Goal: Task Accomplishment & Management: Complete application form

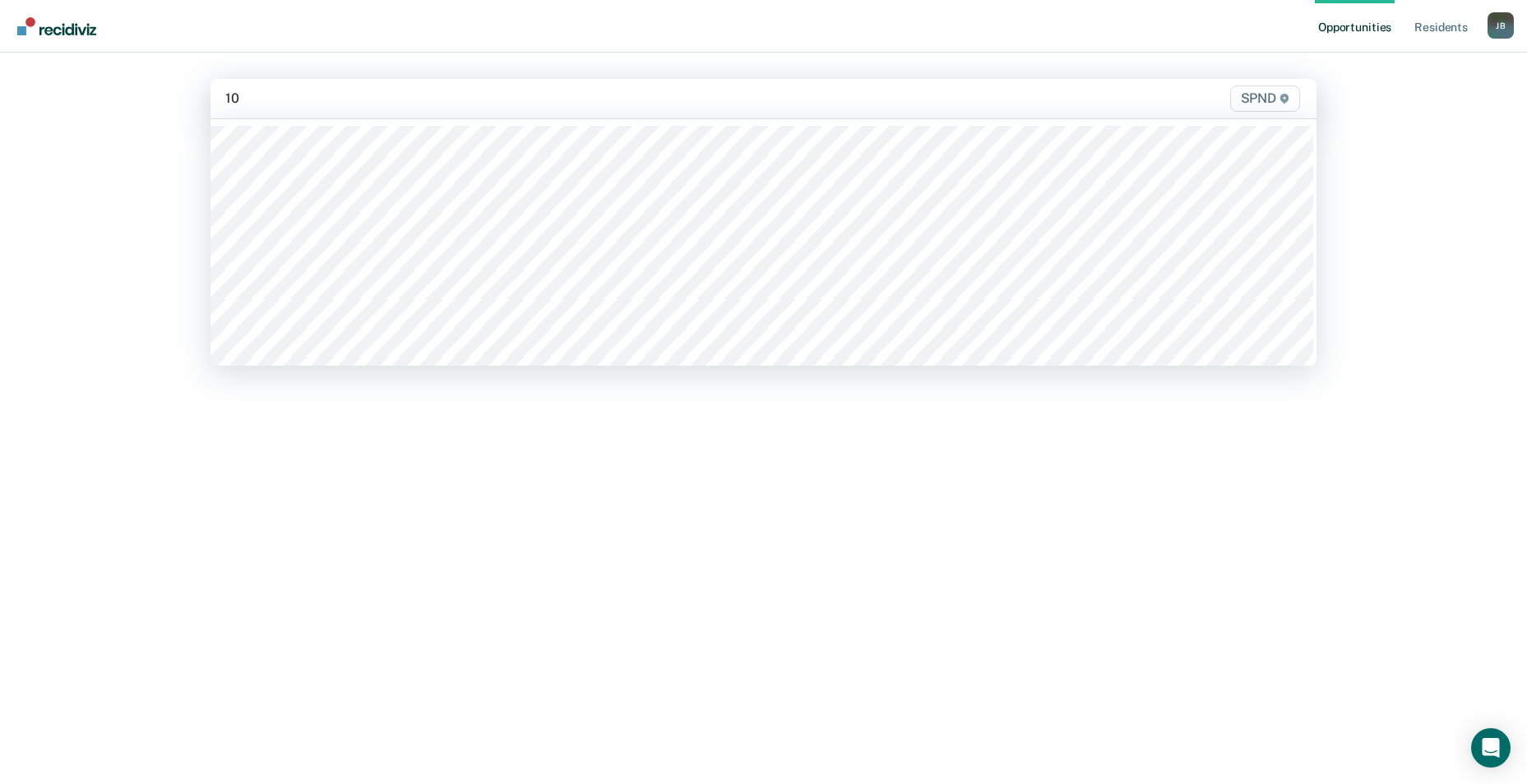
type input "10s"
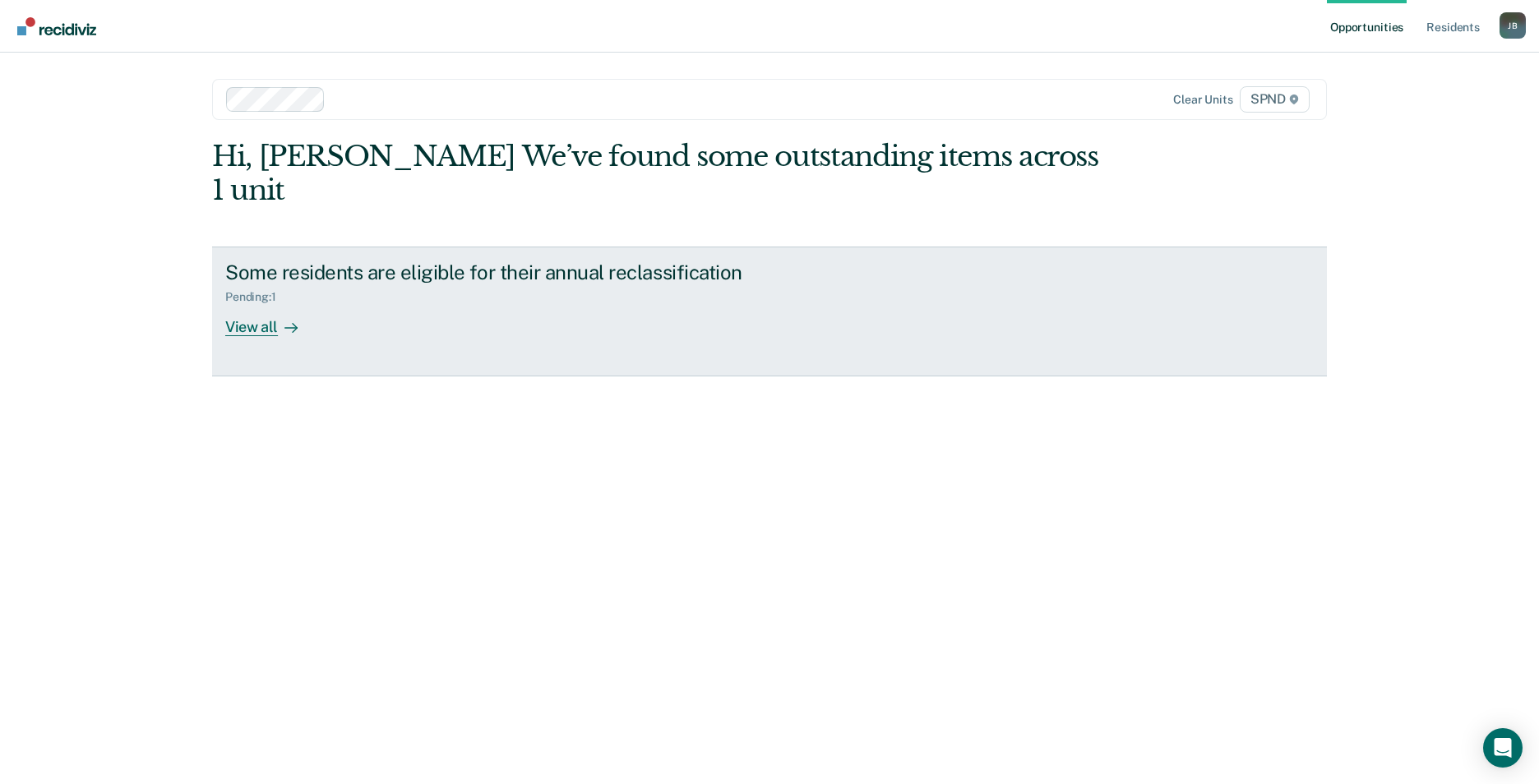
click at [269, 304] on div "View all" at bounding box center [271, 320] width 92 height 32
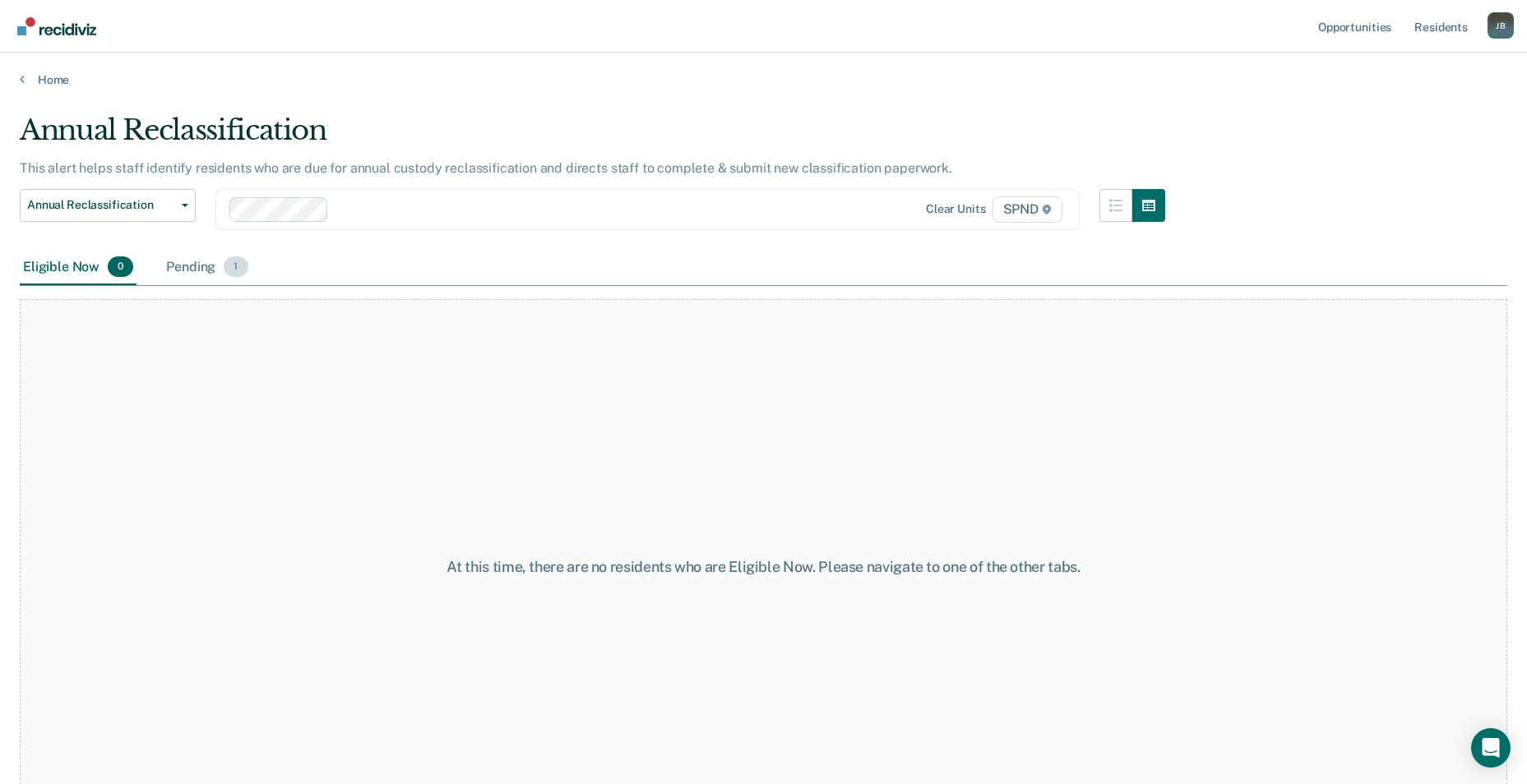
click at [239, 271] on span "1" at bounding box center [235, 266] width 24 height 21
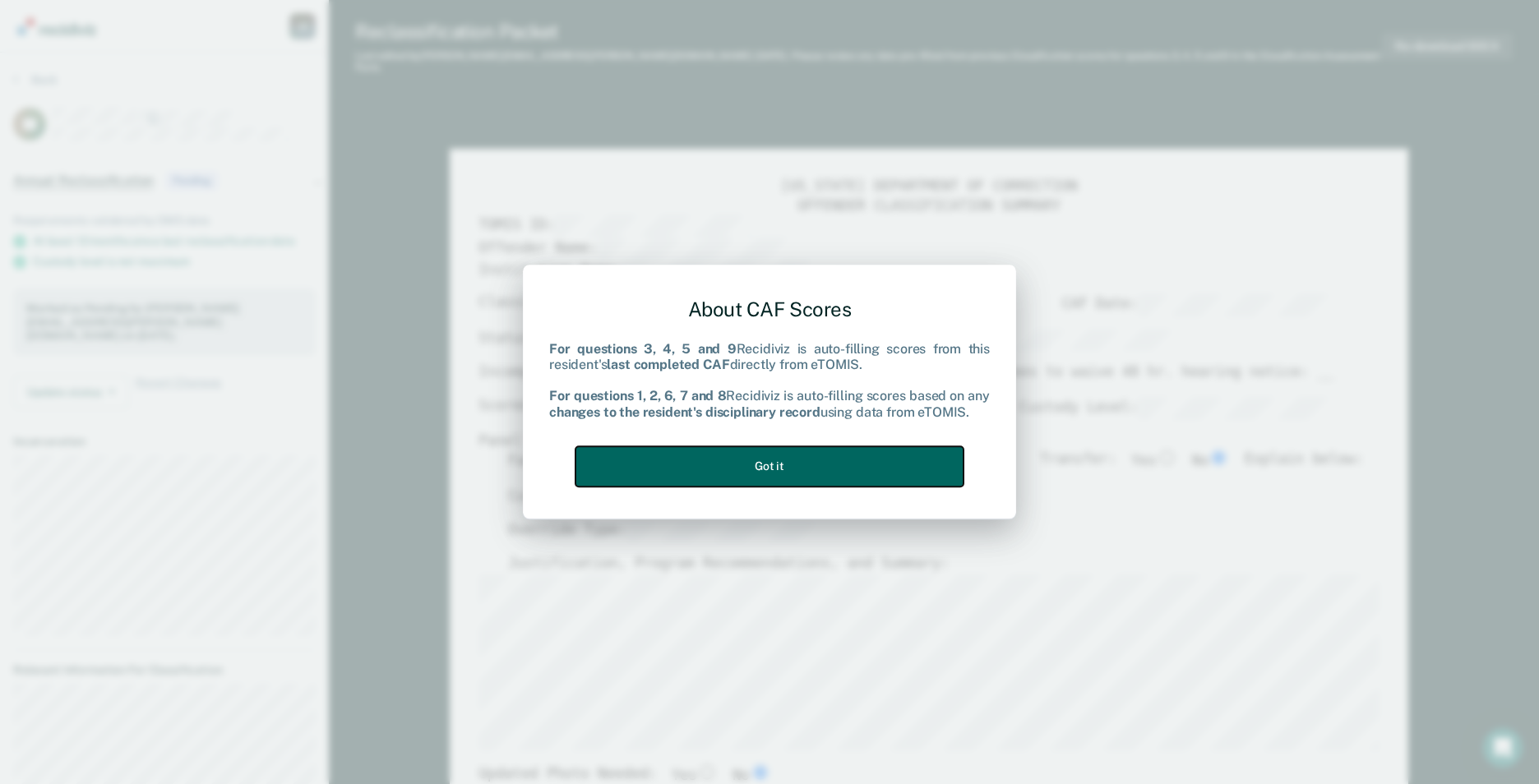
click at [825, 475] on button "Got it" at bounding box center [769, 466] width 388 height 40
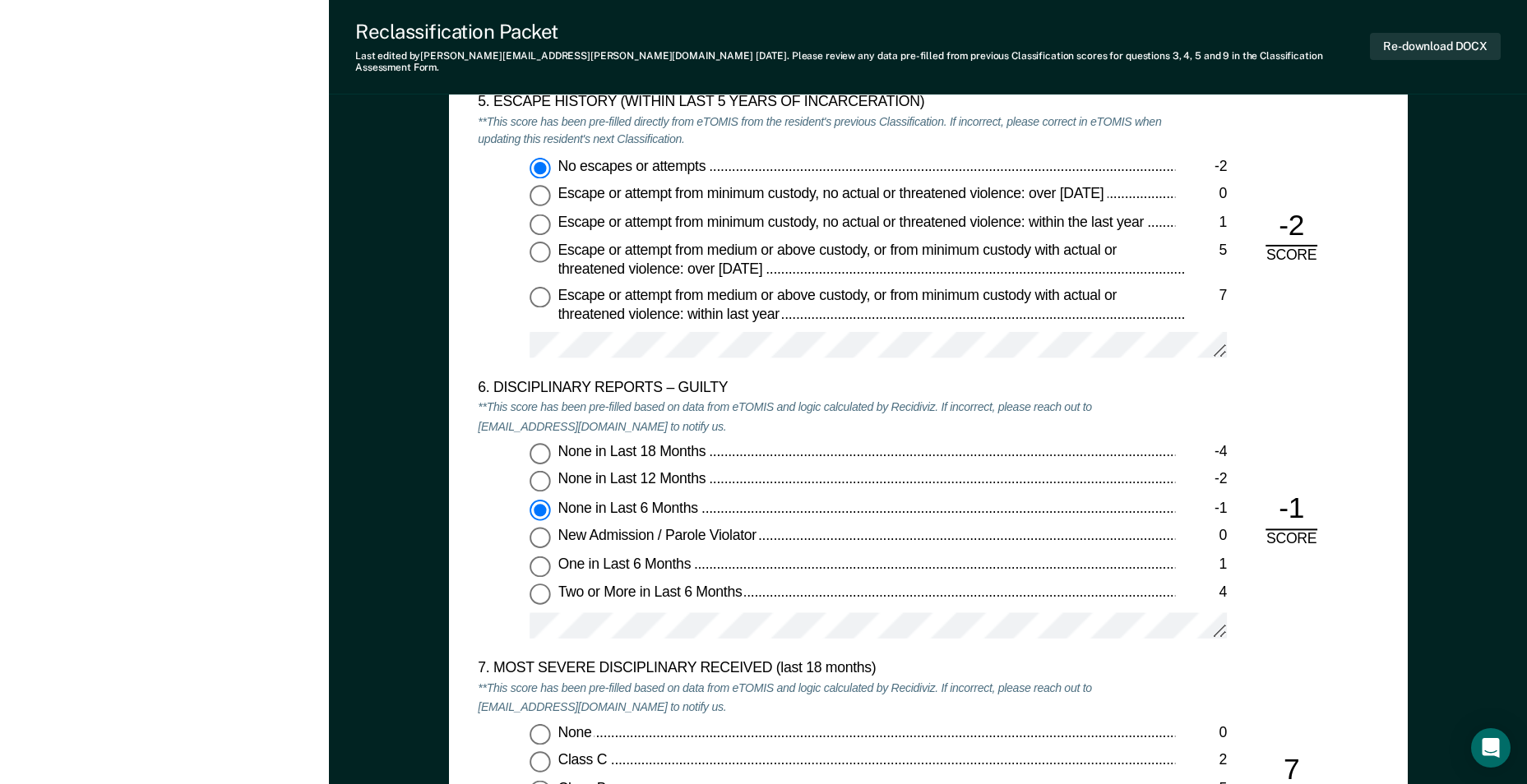
scroll to position [2712, 0]
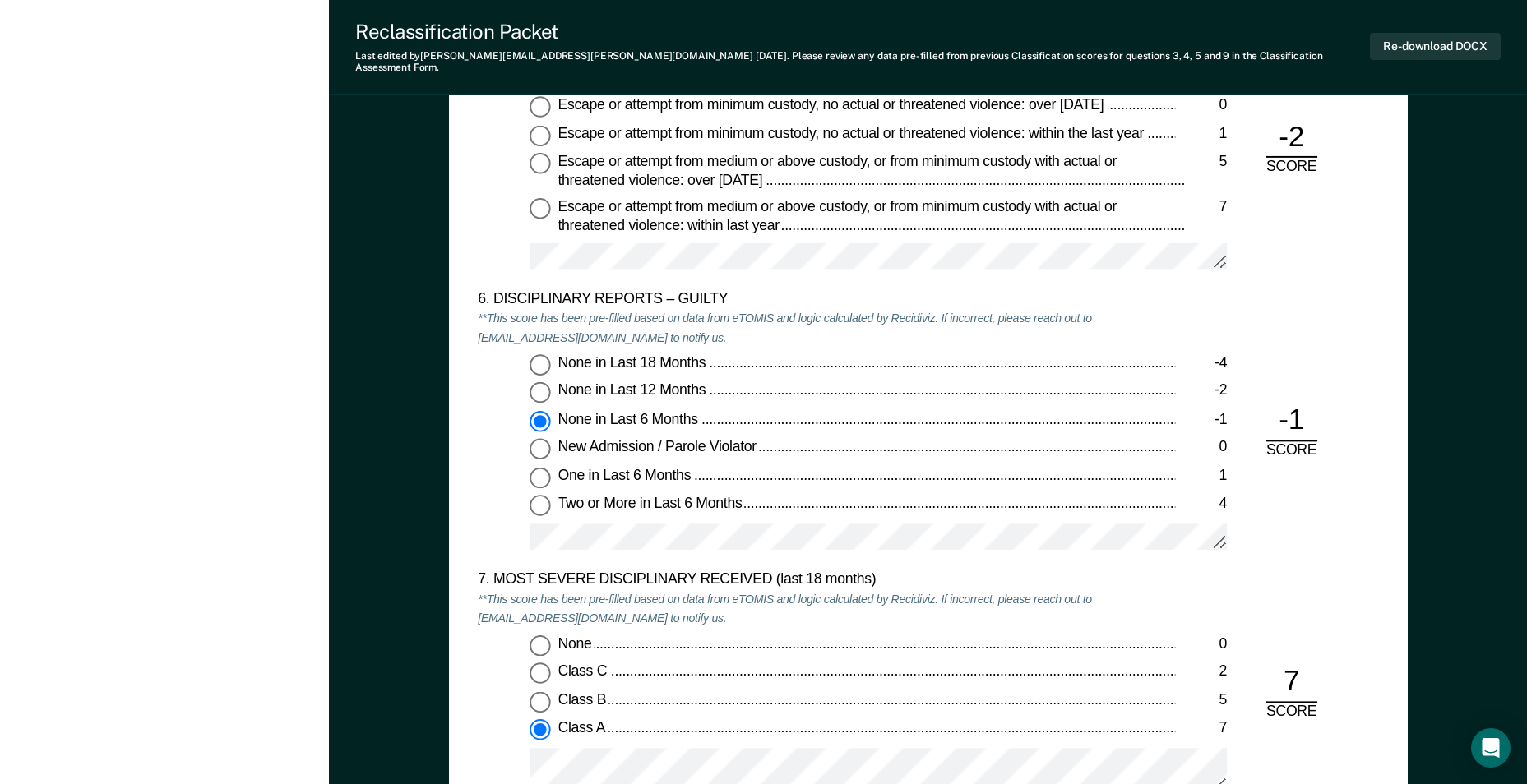
click at [542, 382] on input "None in Last 12 Months -2" at bounding box center [540, 392] width 21 height 21
type textarea "x"
radio input "true"
radio input "false"
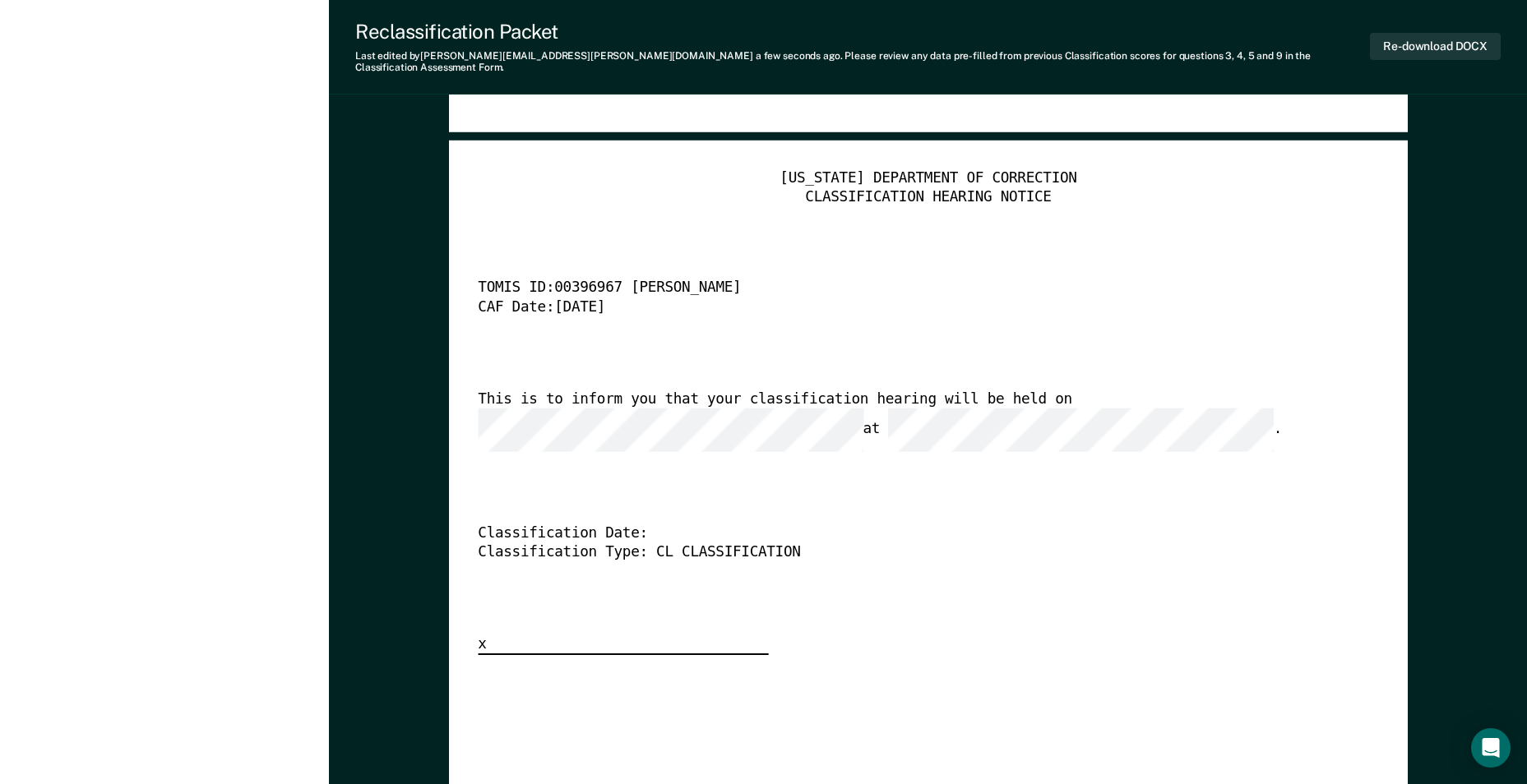
scroll to position [3945, 0]
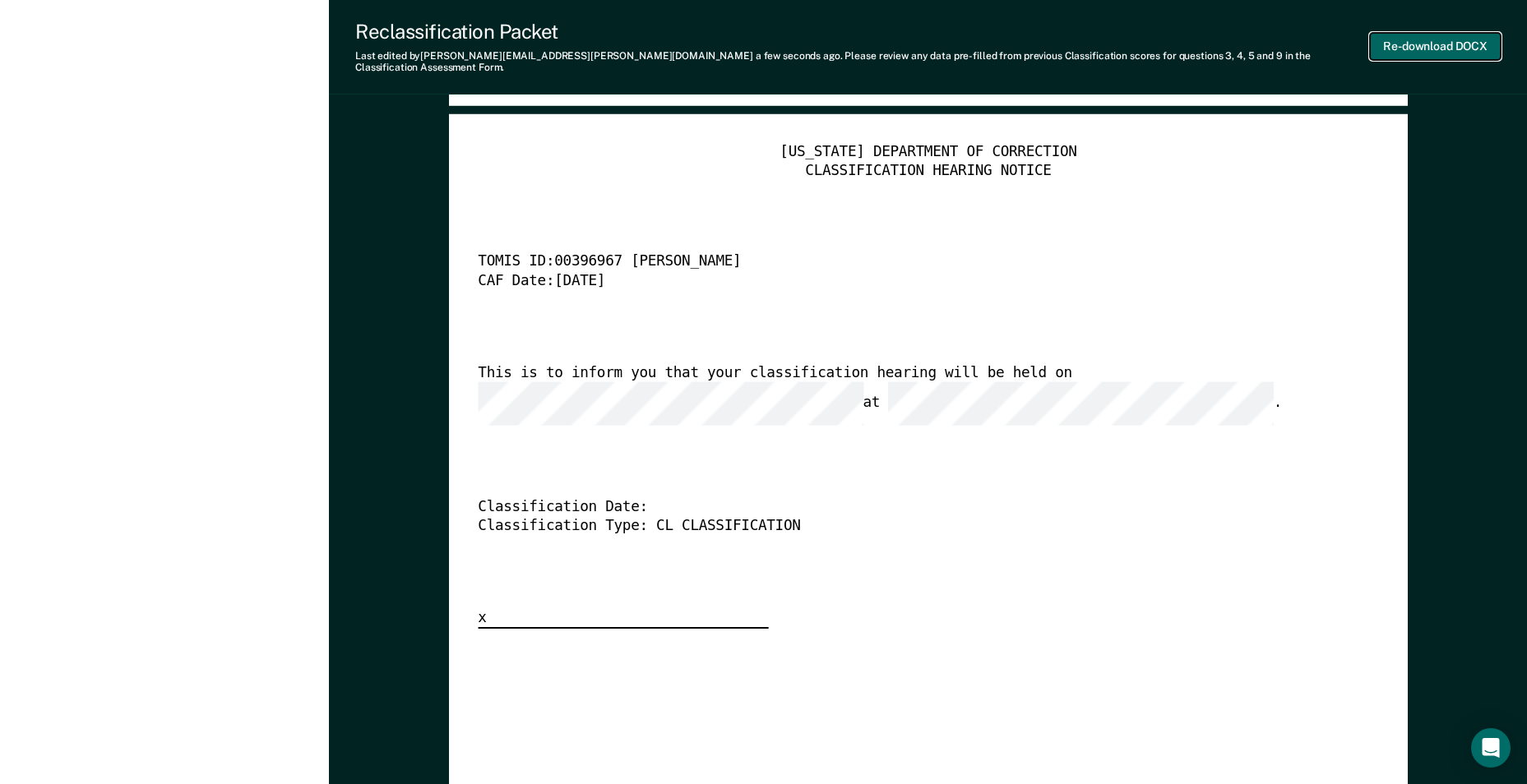
click at [1424, 40] on button "Re-download DOCX" at bounding box center [1434, 46] width 131 height 27
type textarea "x"
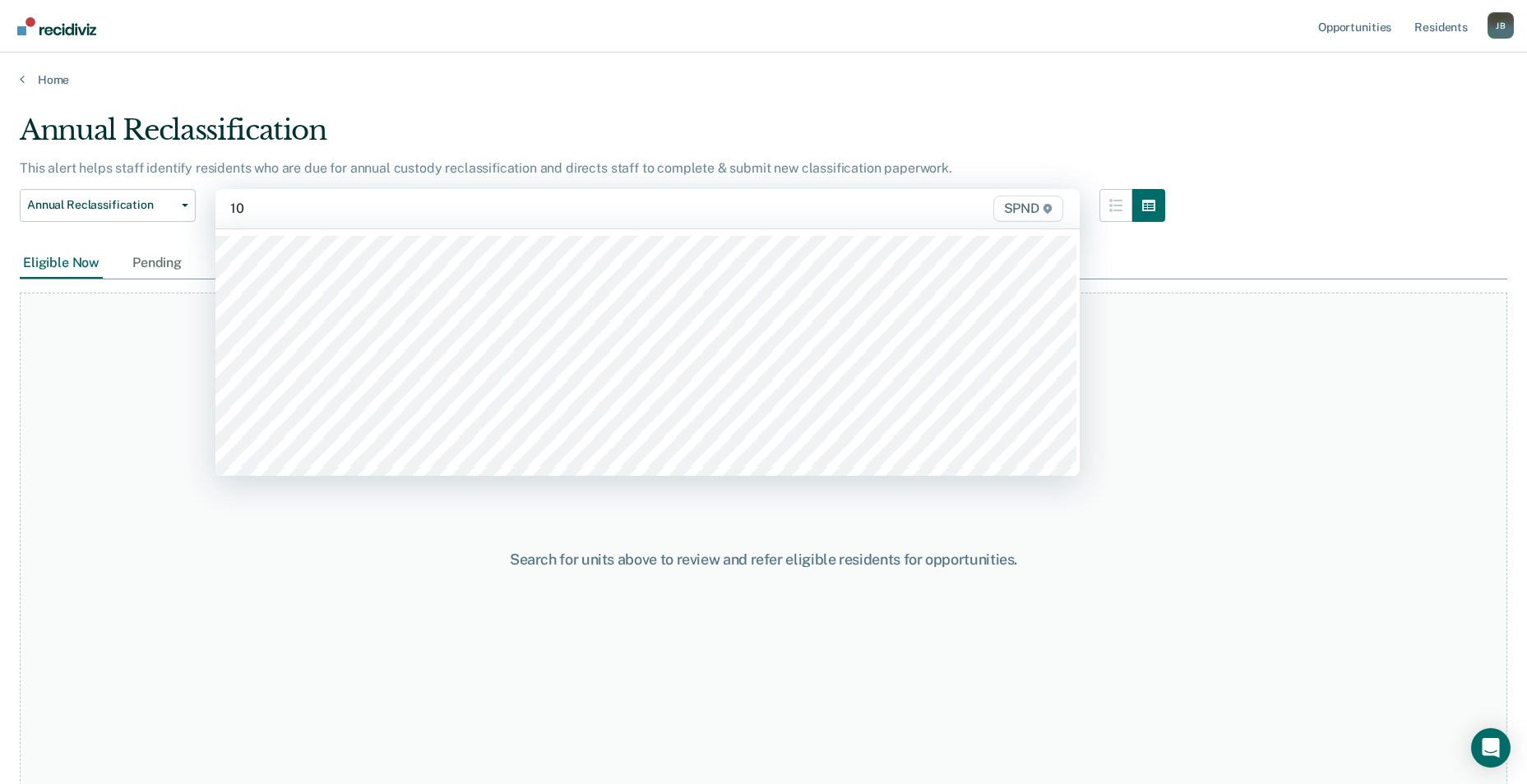
type input "10n"
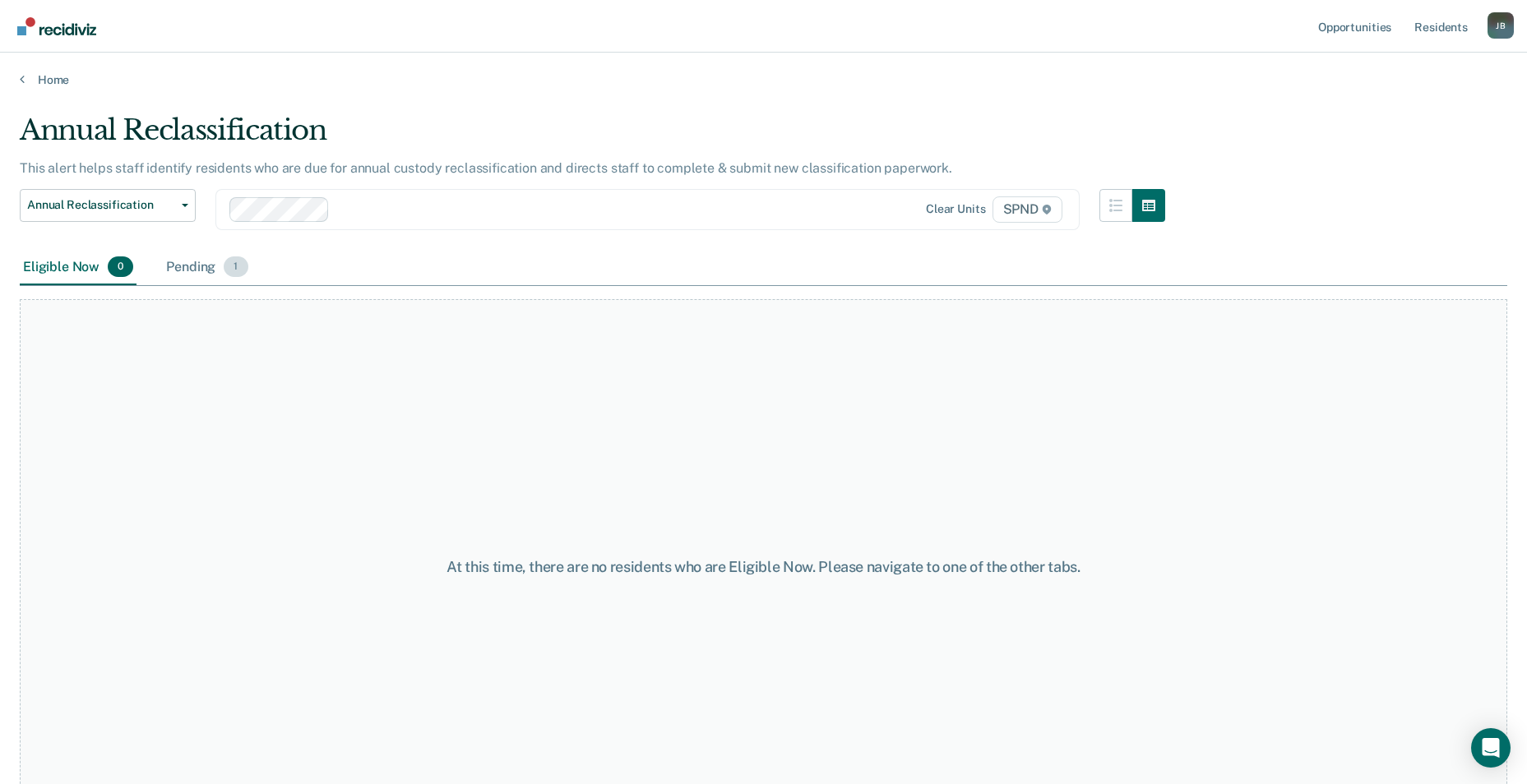
click at [236, 264] on span "1" at bounding box center [235, 266] width 24 height 21
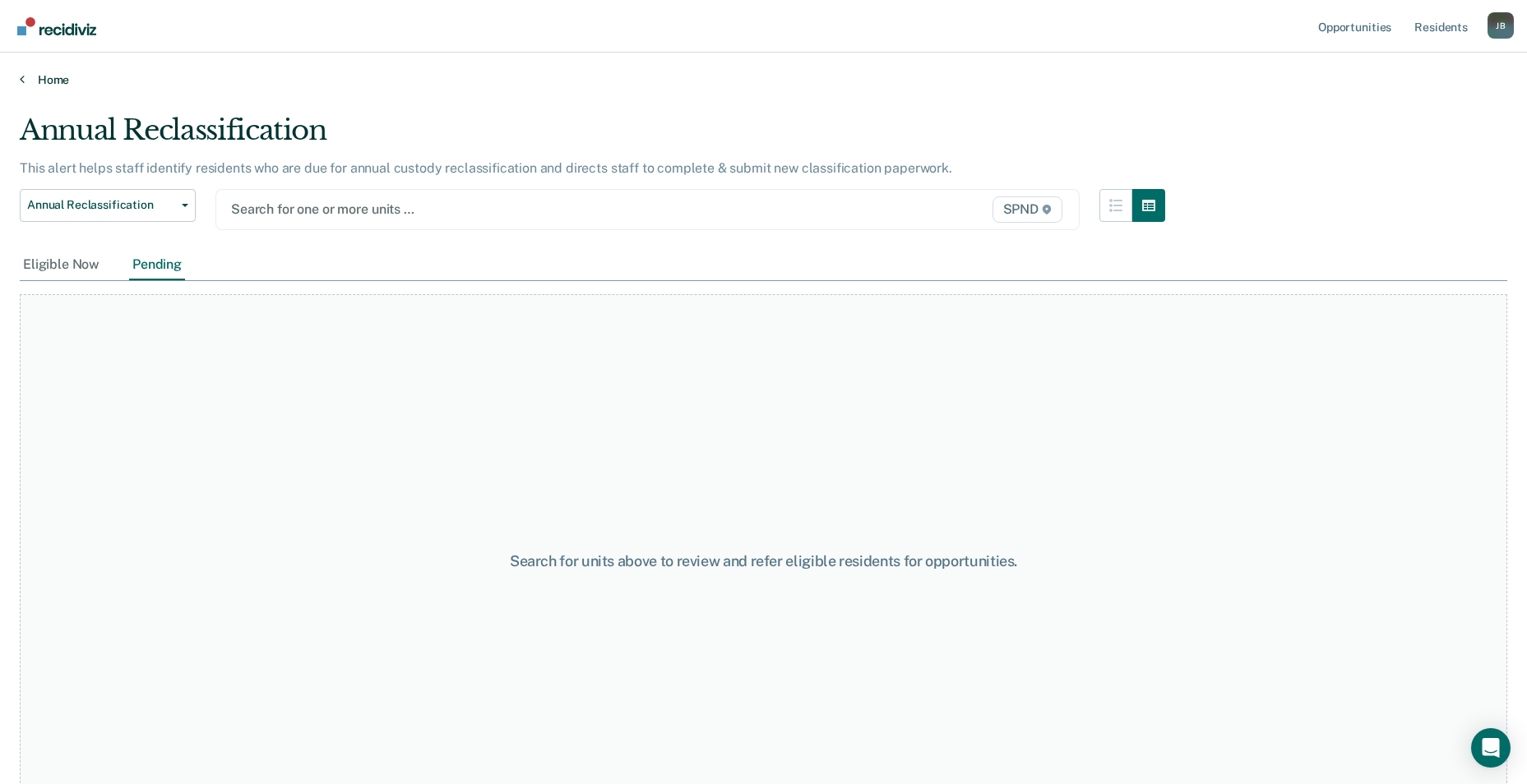
click at [72, 76] on link "Home" at bounding box center [763, 80] width 1487 height 15
